Goal: Check status: Check status

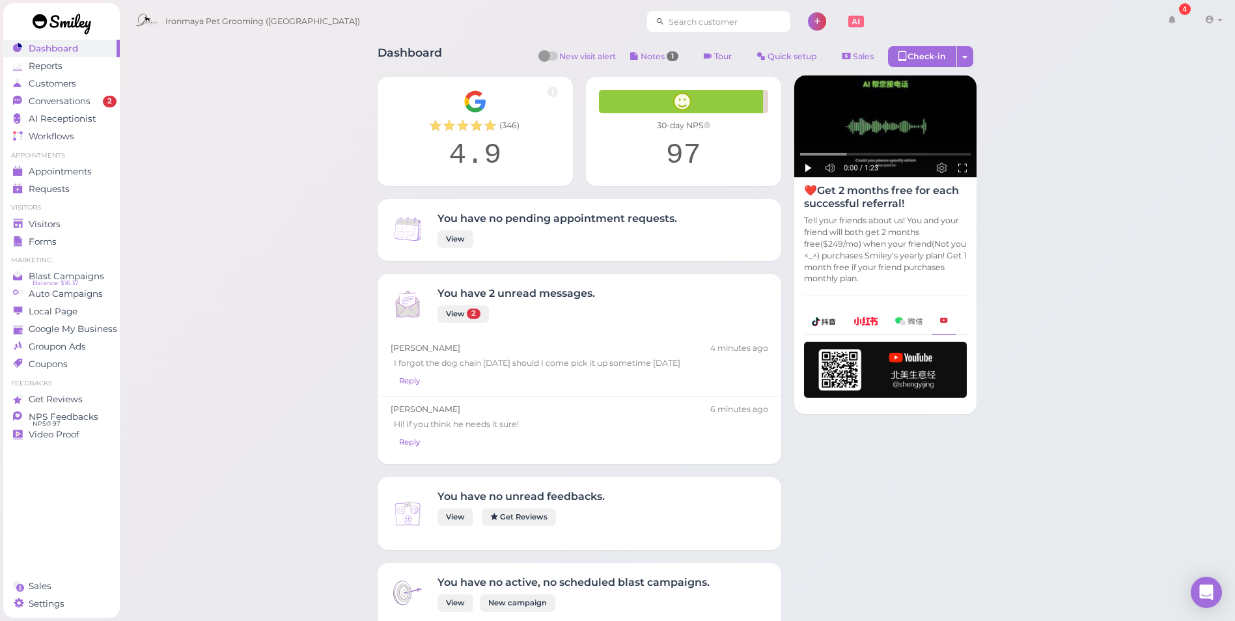
click at [709, 25] on input at bounding box center [727, 21] width 126 height 21
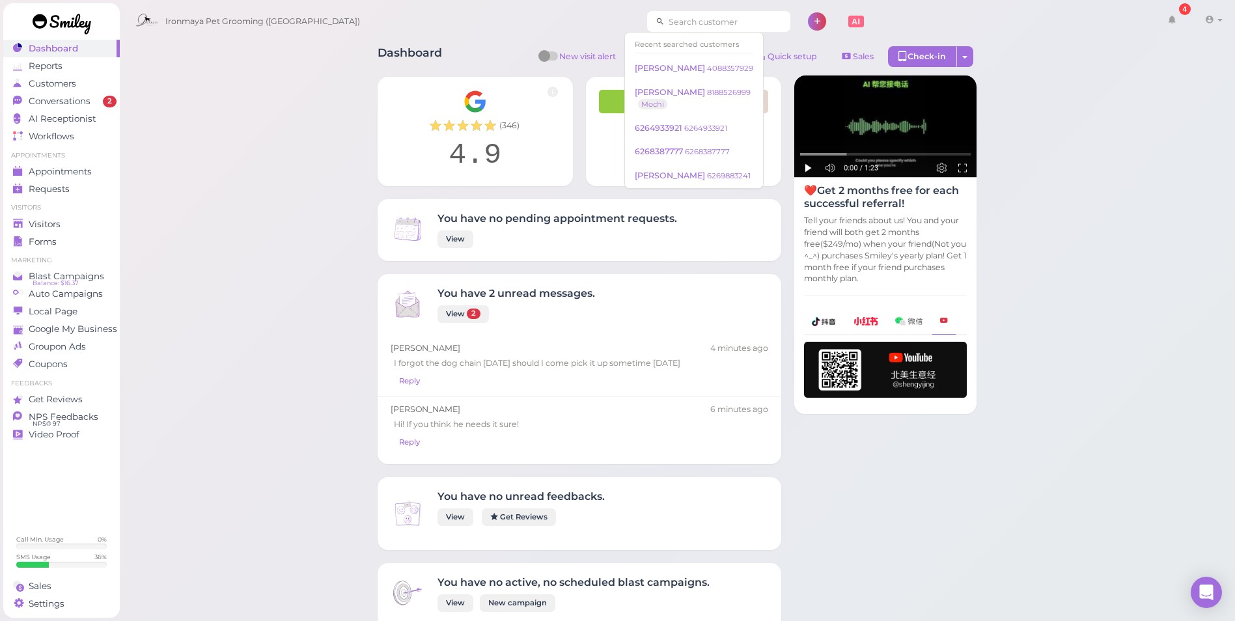
paste input "4088357929"
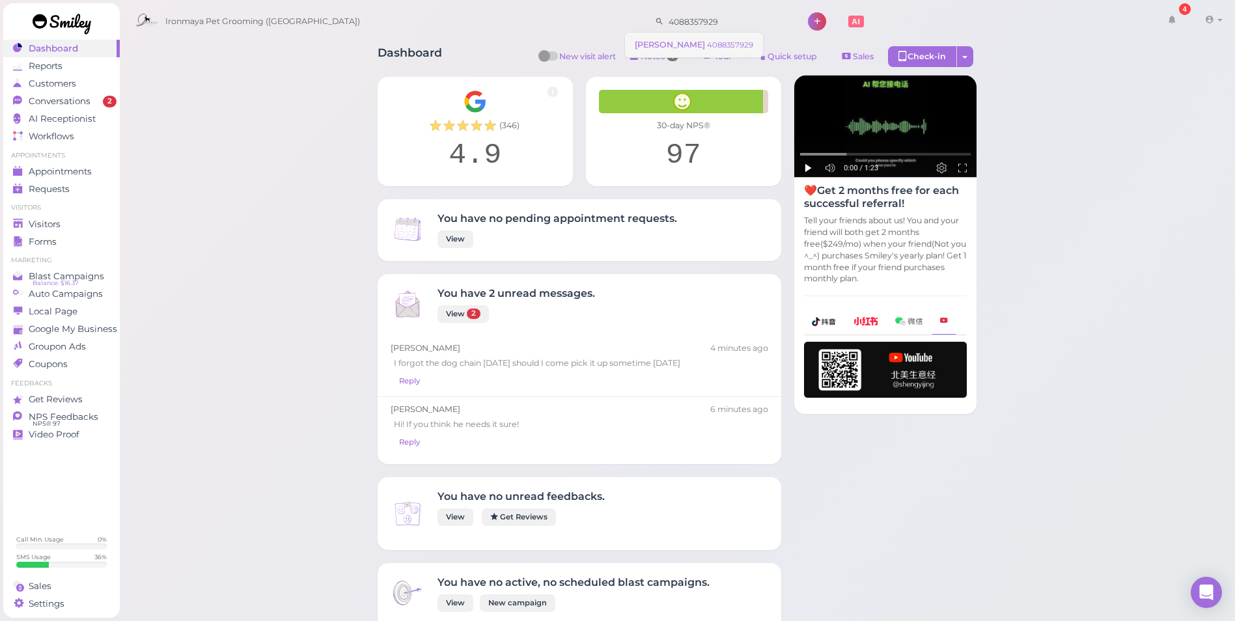
type input "4088357929"
click at [708, 47] on small "4088357929" at bounding box center [730, 44] width 46 height 9
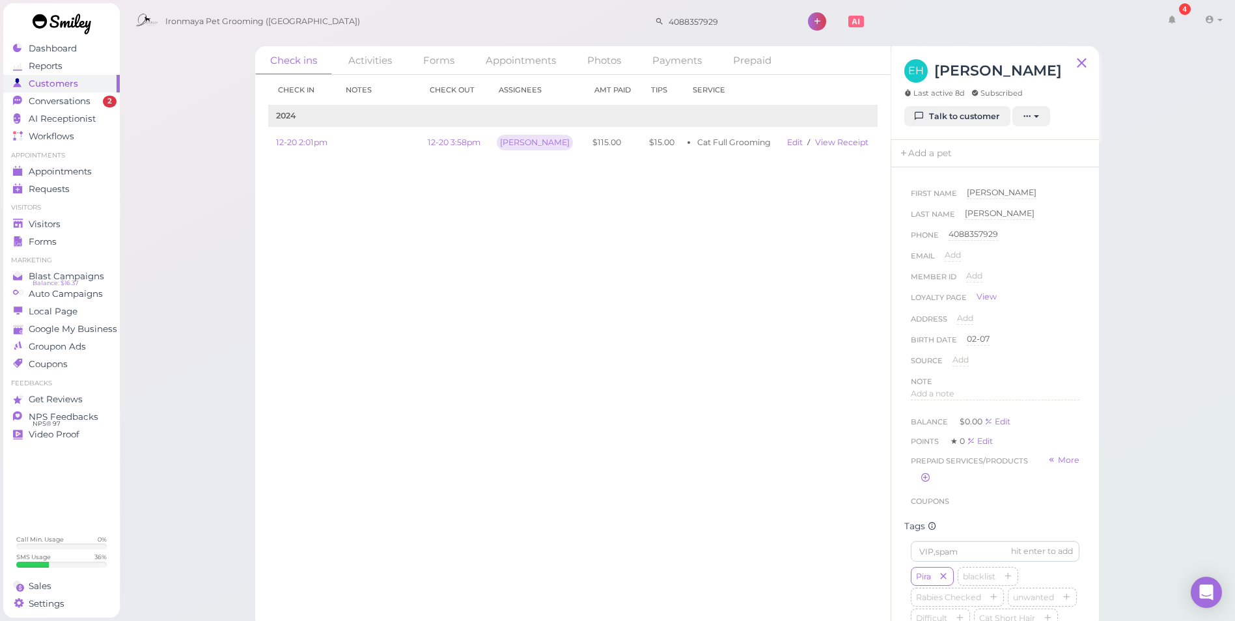
click at [725, 294] on div "Check in Notes Check out Assignees Amt Paid Tips Service 2024 12-20 2:01pm 12-2…" at bounding box center [572, 348] width 635 height 546
click at [825, 144] on link "View receipt" at bounding box center [841, 142] width 53 height 10
click at [489, 266] on div "Check in Notes Check out Assignees Amt Paid Tips Service 2024 12-20 2:01pm 12-2…" at bounding box center [572, 348] width 635 height 546
click at [667, 272] on div "Check in Notes Check out Assignees Amt Paid Tips Service 2024 12-20 2:01pm 12-2…" at bounding box center [572, 348] width 635 height 546
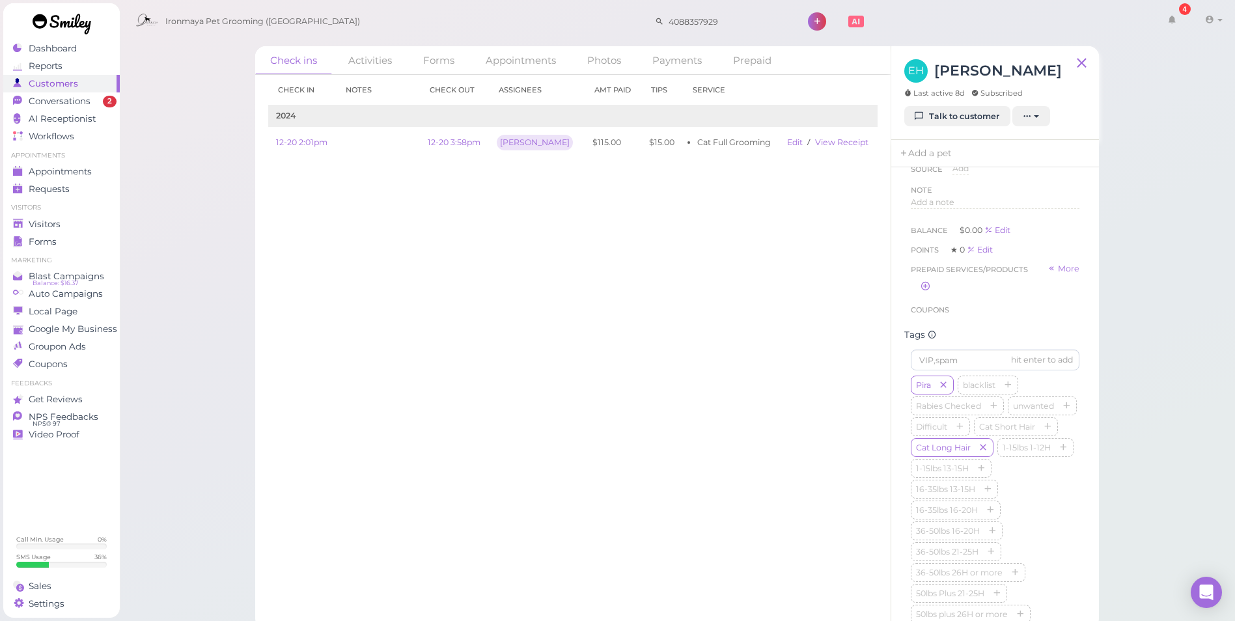
scroll to position [0, 0]
